Goal: Navigation & Orientation: Find specific page/section

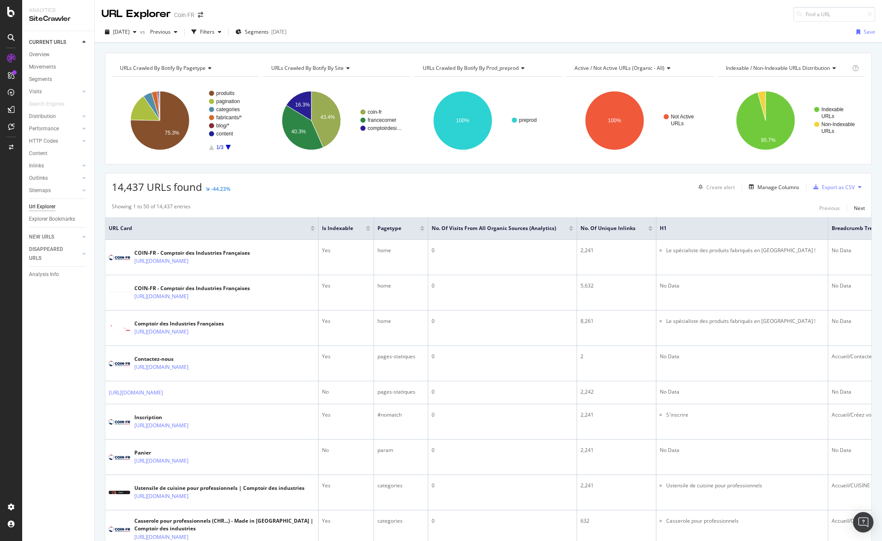
click at [261, 182] on div "14,437 URLs found -44.23% Create alert Manage Columns Export as CSV" at bounding box center [488, 183] width 766 height 21
click at [202, 14] on span at bounding box center [200, 15] width 12 height 6
click at [200, 16] on icon "arrow-right-arrow-left" at bounding box center [200, 15] width 5 height 6
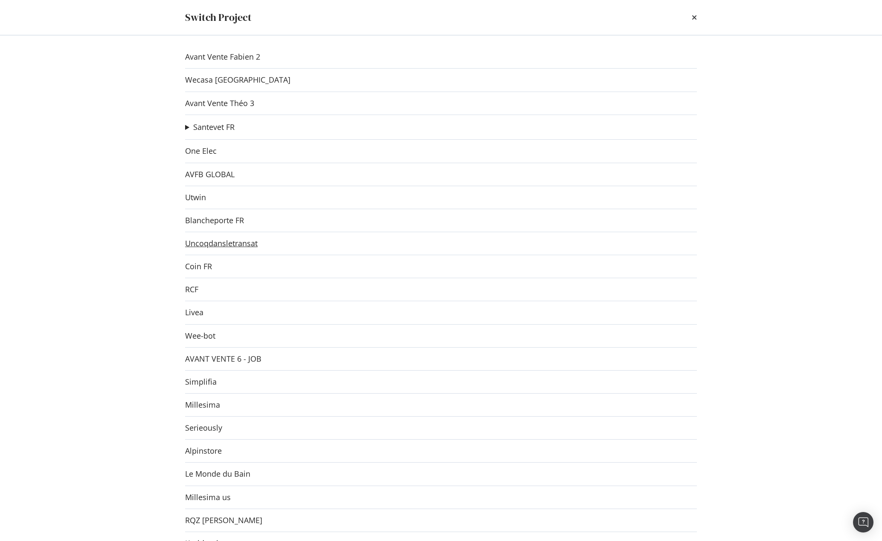
click at [243, 245] on link "Uncoqdansletransat" at bounding box center [221, 243] width 72 height 9
